Goal: Check status: Check status

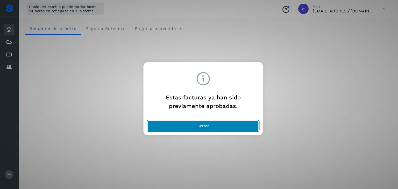
click at [215, 127] on button "Cerrar" at bounding box center [203, 126] width 111 height 10
drag, startPoint x: 235, startPoint y: 127, endPoint x: 204, endPoint y: 7, distance: 123.5
click at [235, 126] on button "Cerrar" at bounding box center [203, 126] width 111 height 10
click at [225, 127] on button "Cerrar" at bounding box center [203, 126] width 111 height 10
